Goal: Transaction & Acquisition: Purchase product/service

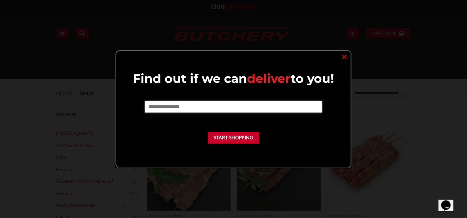
click at [196, 109] on input "text" at bounding box center [233, 106] width 177 height 11
type input "****"
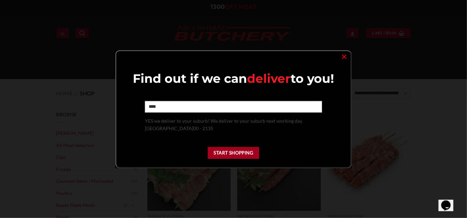
click at [239, 152] on button "Start Shopping" at bounding box center [233, 153] width 51 height 12
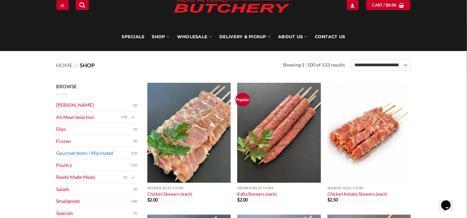
scroll to position [92, 0]
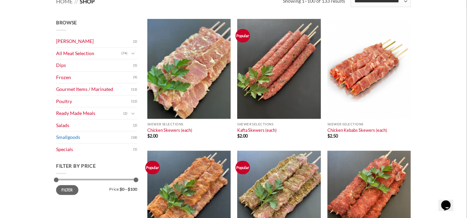
click at [76, 137] on link "Smallgoods" at bounding box center [93, 137] width 75 height 12
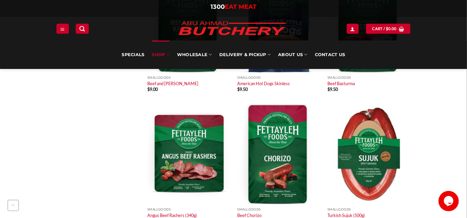
scroll to position [737, 0]
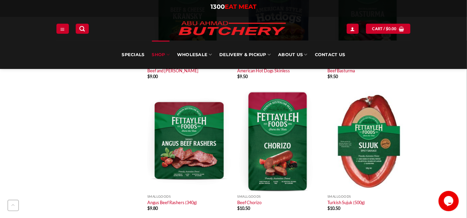
scroll to position [676, 0]
